Goal: Register for event/course

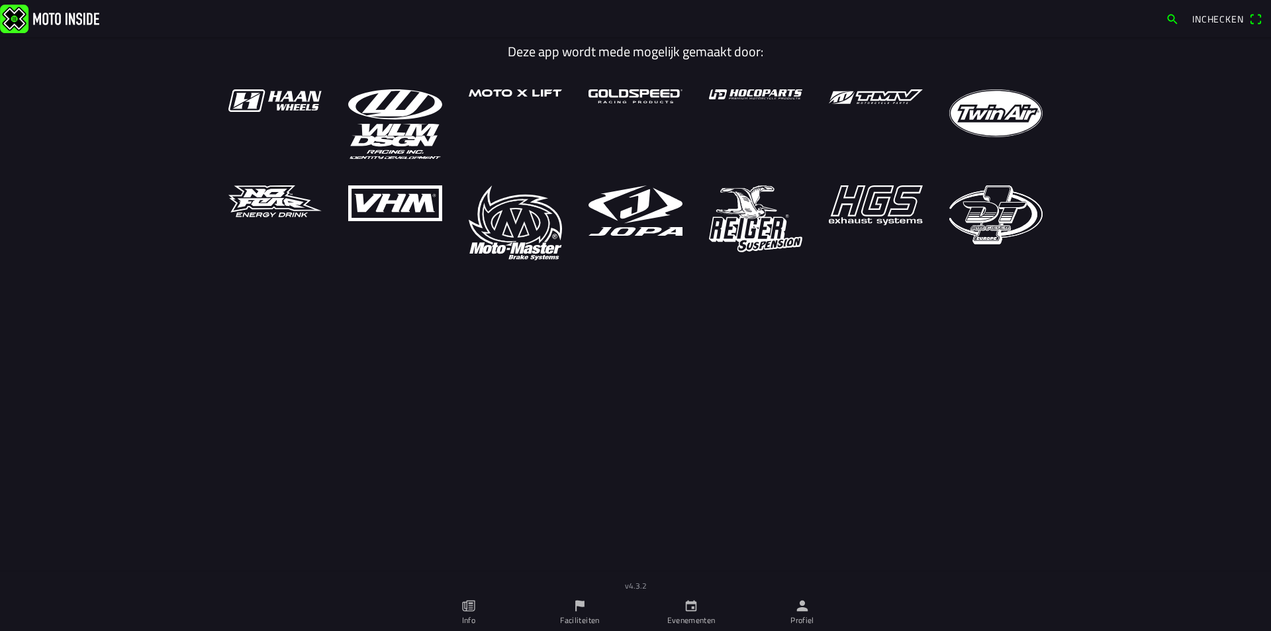
click at [699, 608] on link "Evenementen" at bounding box center [691, 612] width 111 height 37
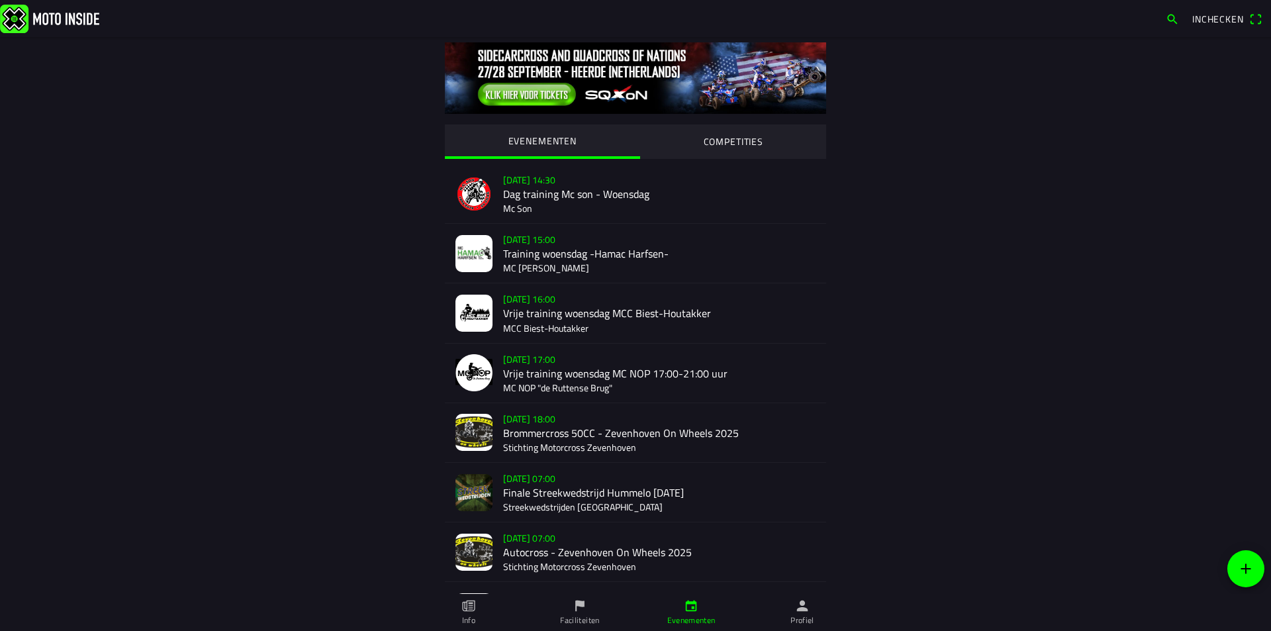
scroll to position [97, 0]
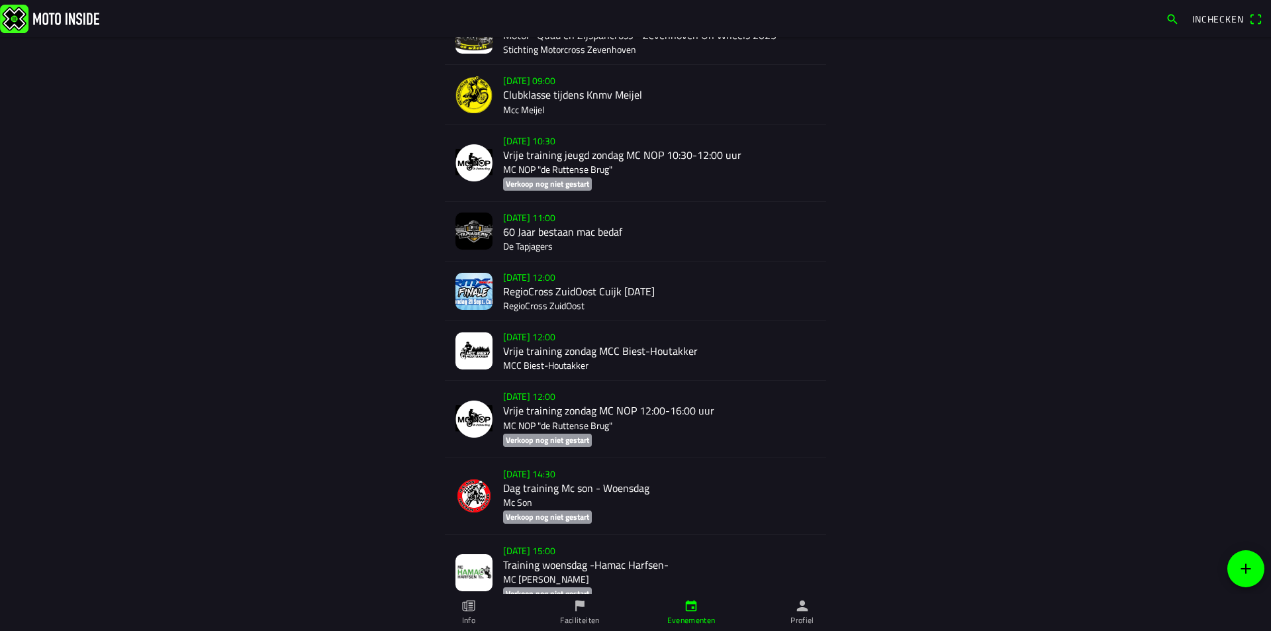
scroll to position [1203, 0]
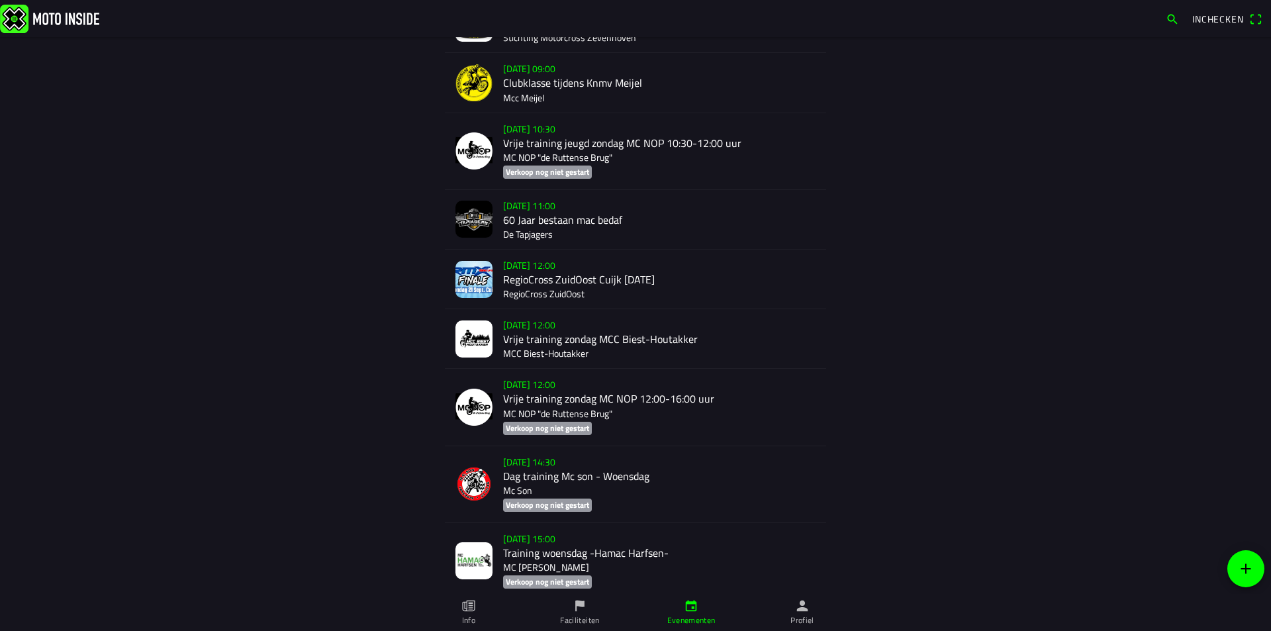
click at [569, 275] on div "[DATE] 12:00 RegioCross ZuidOost Cuijk [DATE] RegioCross ZuidOost" at bounding box center [659, 279] width 313 height 59
